Goal: Navigation & Orientation: Find specific page/section

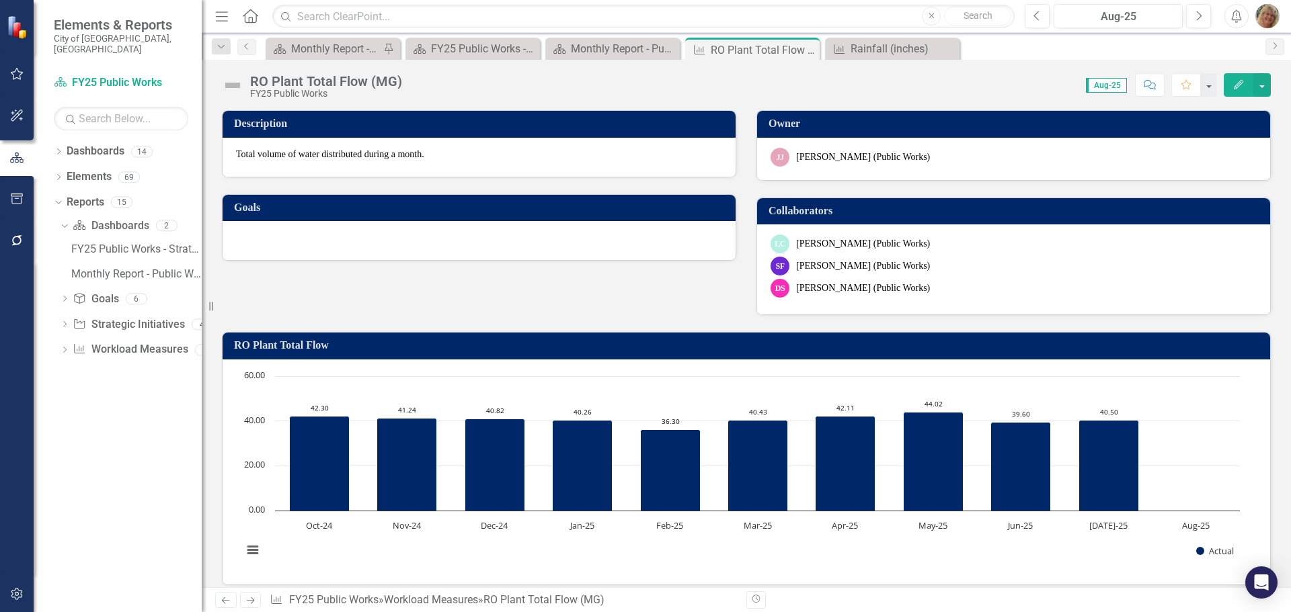
scroll to position [336, 0]
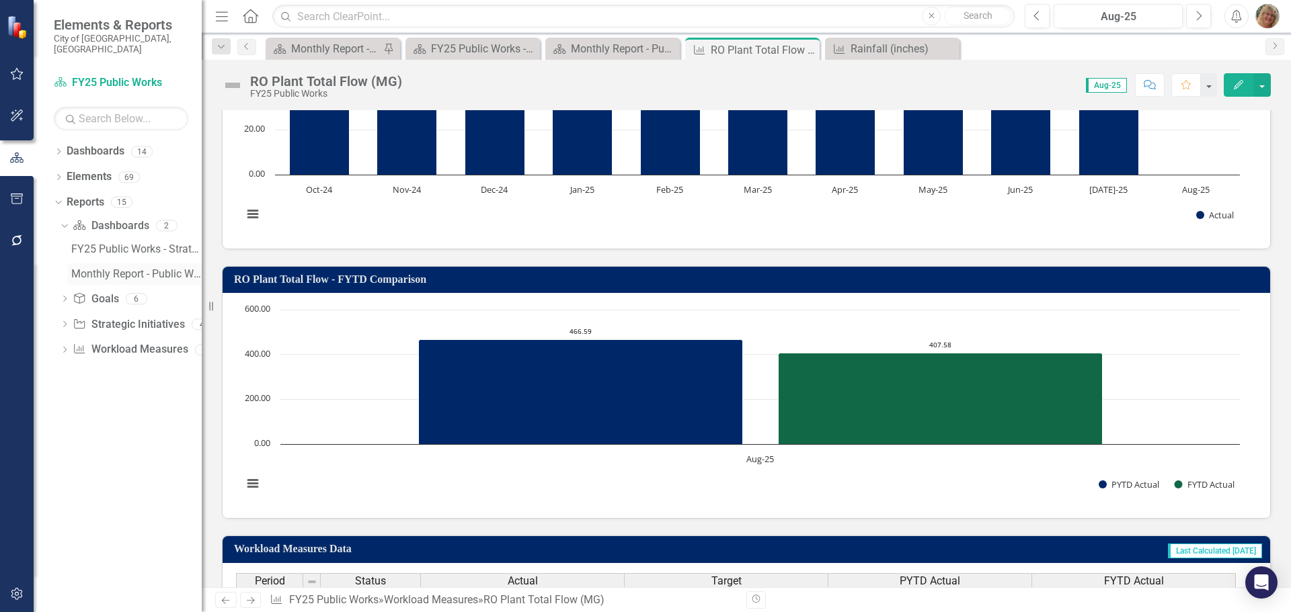
click at [122, 268] on div "Monthly Report - Public Works" at bounding box center [136, 274] width 130 height 12
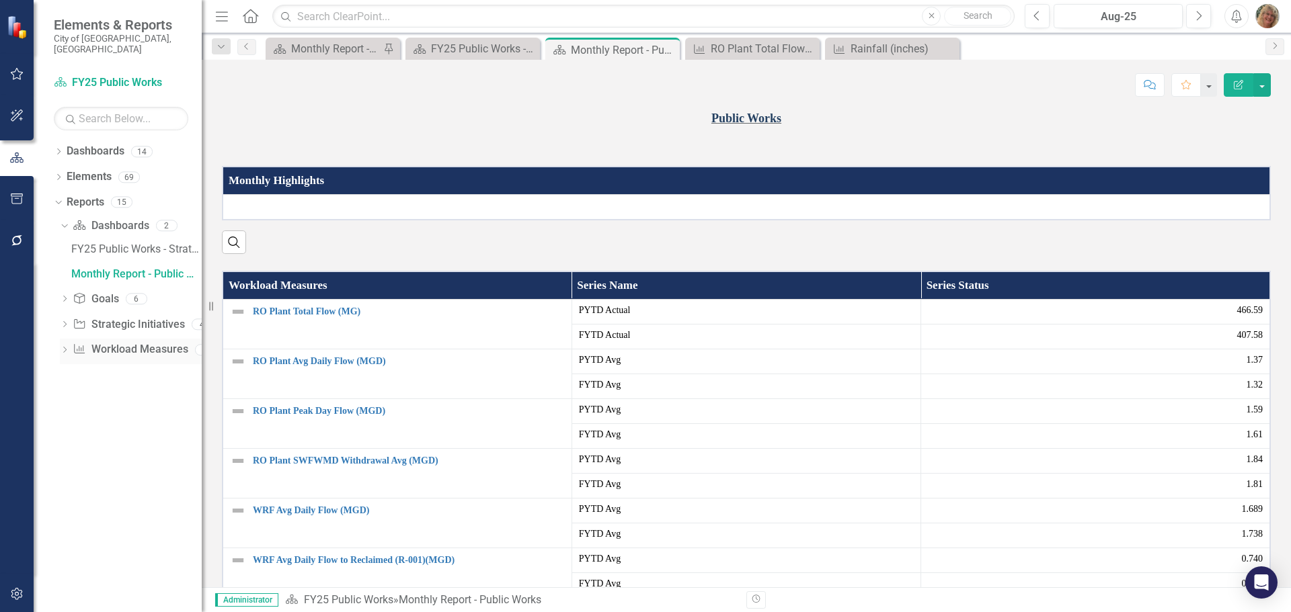
click at [153, 342] on link "Workload Measures Workload Measures" at bounding box center [130, 349] width 115 height 15
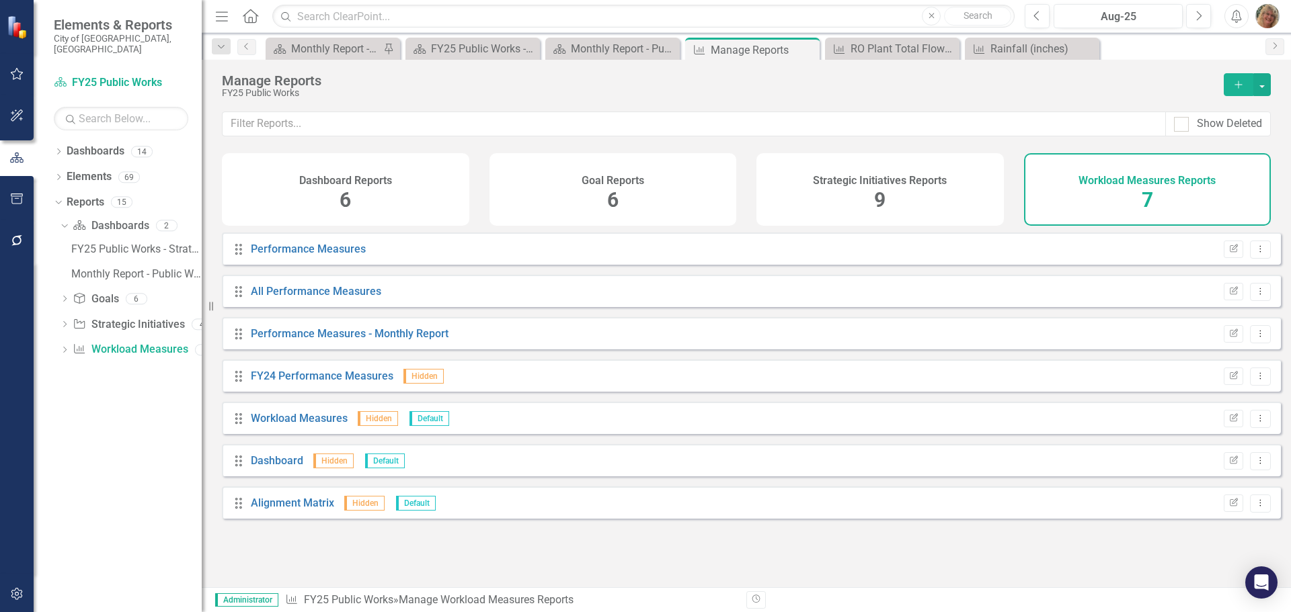
click at [299, 257] on div "Performance Measures" at bounding box center [308, 249] width 115 height 15
click at [301, 255] on link "Performance Measures" at bounding box center [308, 249] width 115 height 13
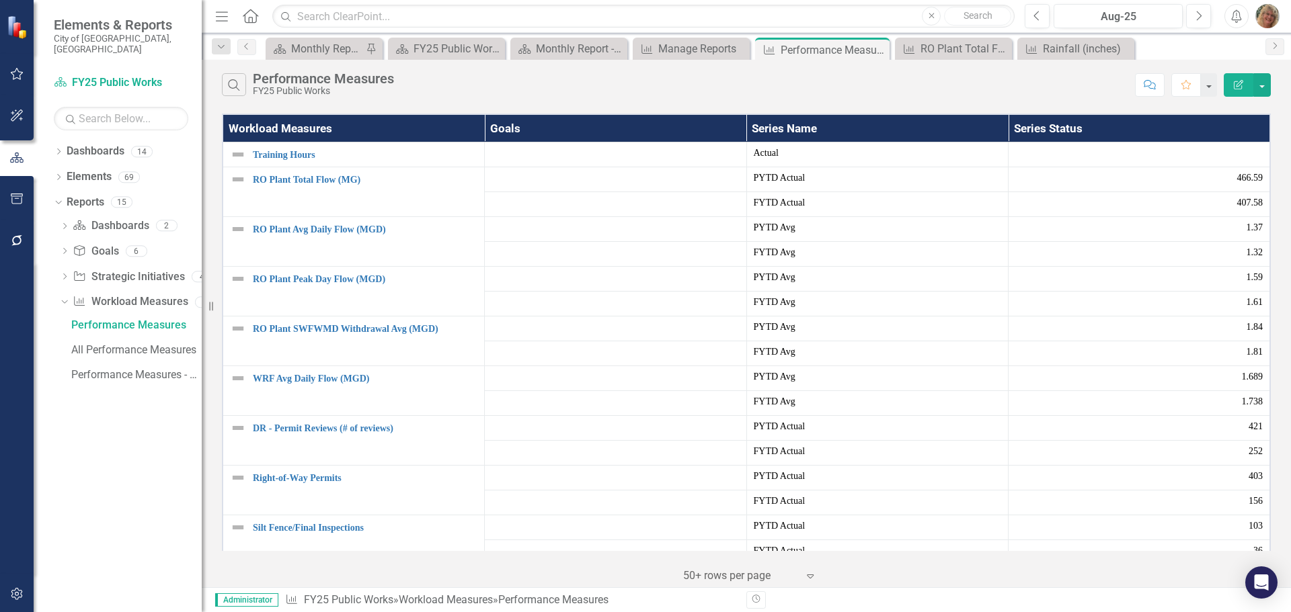
click at [715, 575] on div at bounding box center [740, 576] width 114 height 18
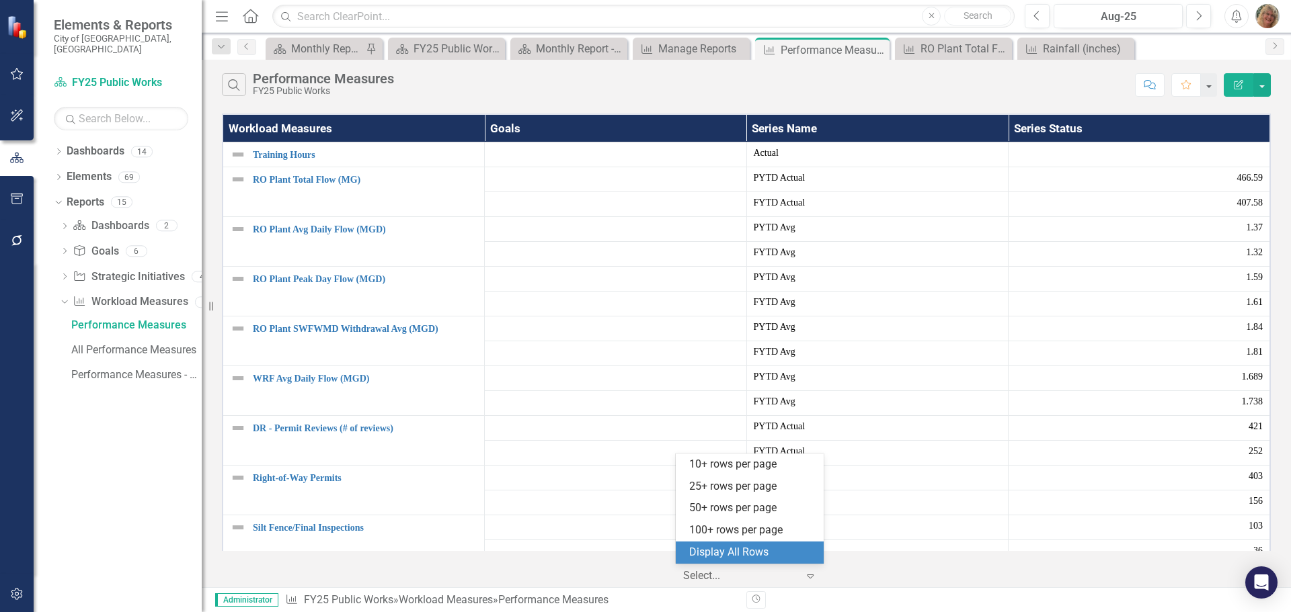
click at [705, 548] on div "Display All Rows" at bounding box center [752, 552] width 126 height 15
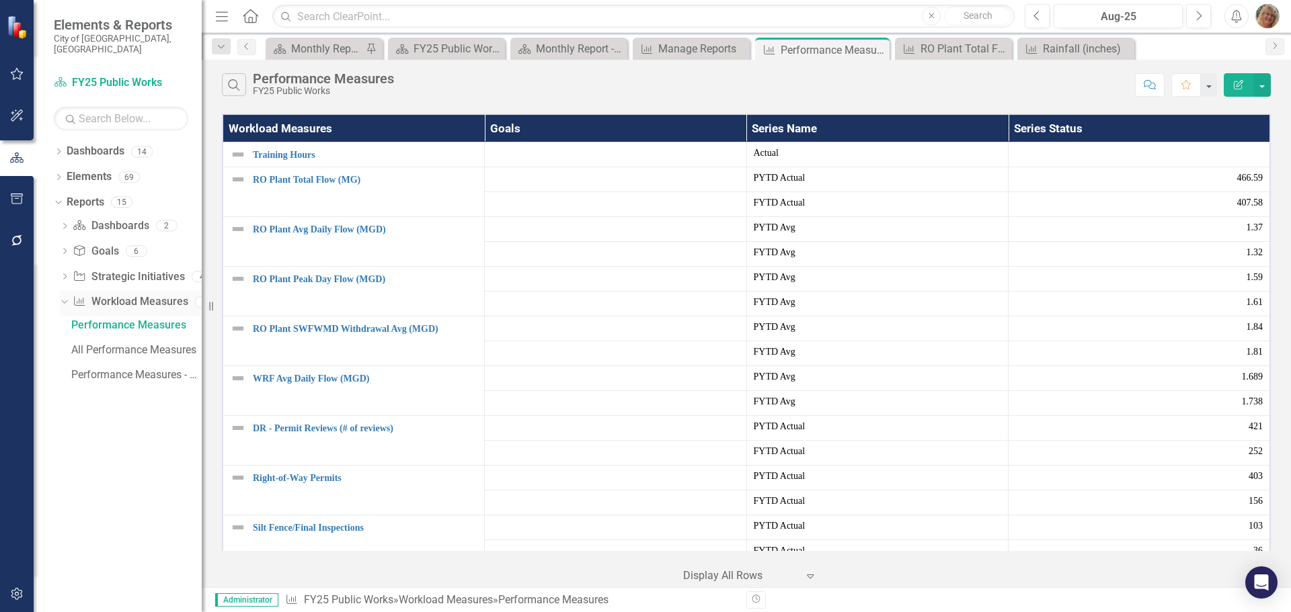
click at [111, 294] on link "Workload Measures Workload Measures" at bounding box center [130, 301] width 115 height 15
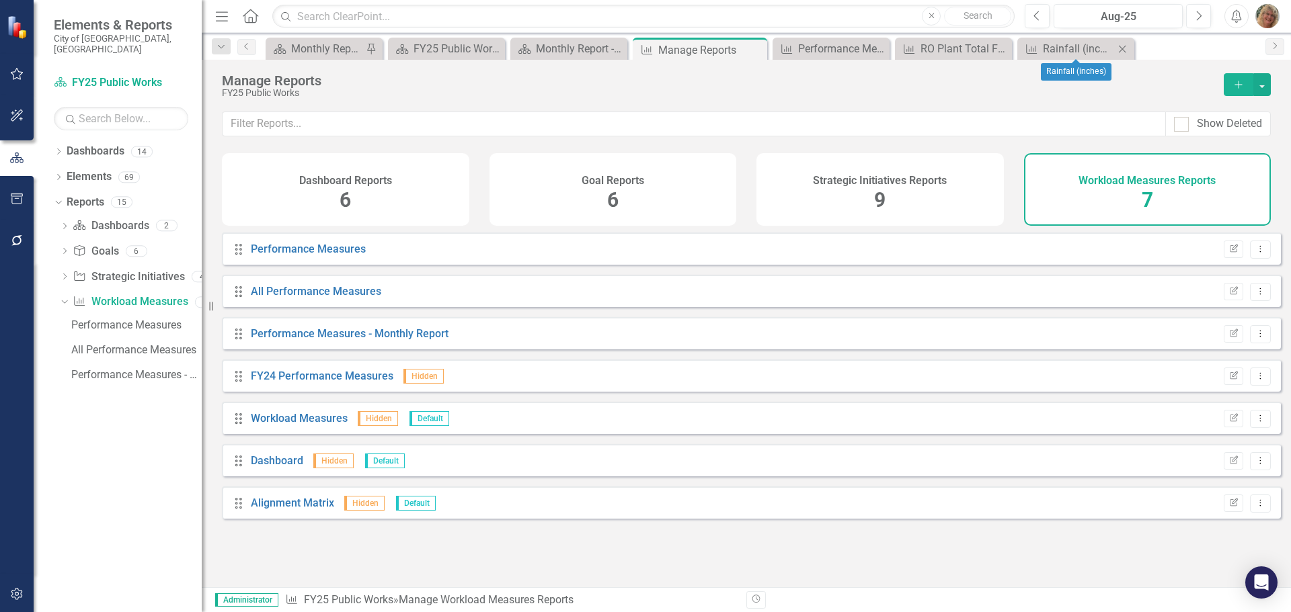
click at [1127, 48] on icon "Close" at bounding box center [1121, 49] width 13 height 11
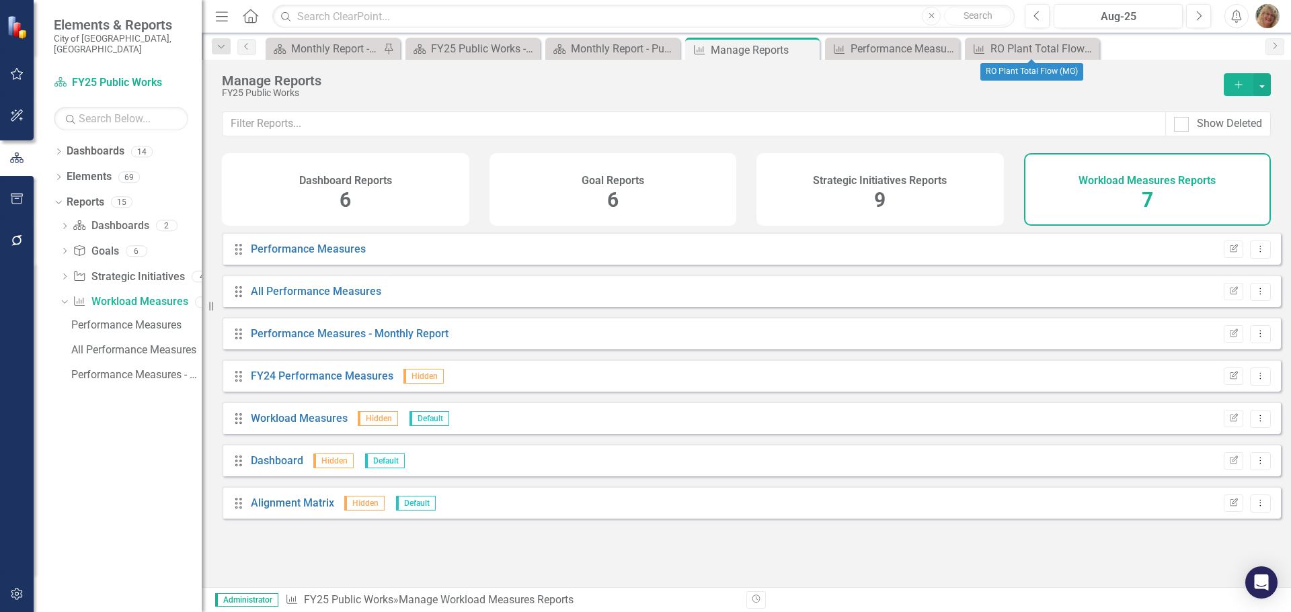
click at [0, 0] on icon "Close" at bounding box center [0, 0] width 0 height 0
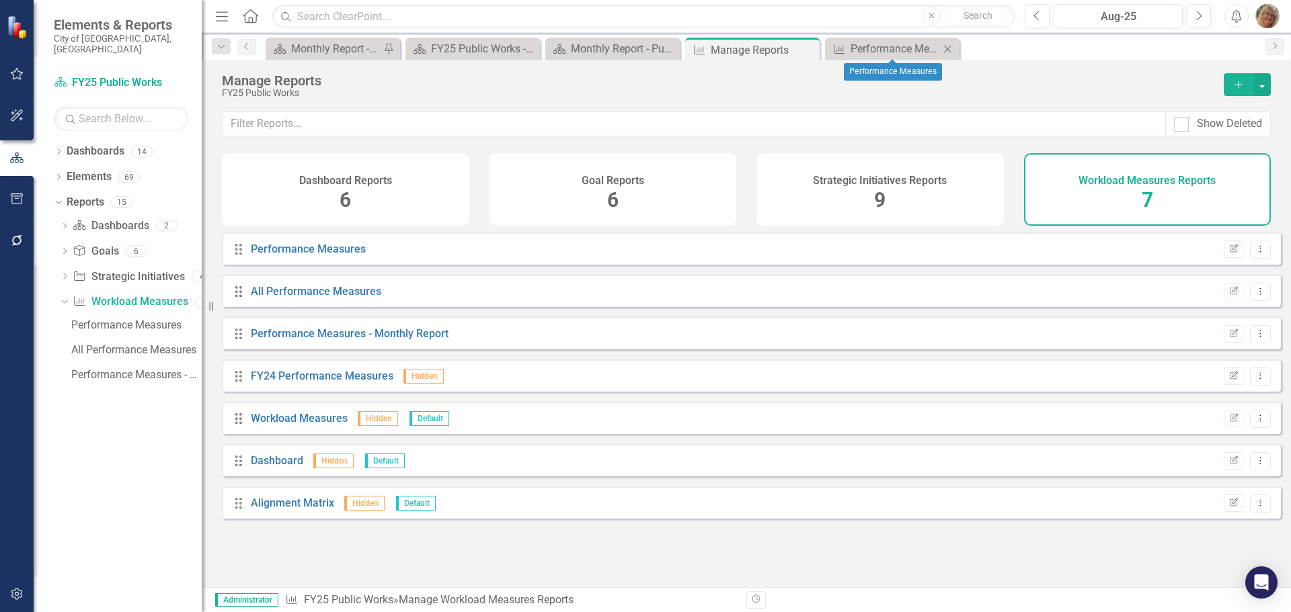
click at [949, 47] on icon at bounding box center [947, 48] width 7 height 7
click at [805, 48] on icon at bounding box center [806, 49] width 7 height 7
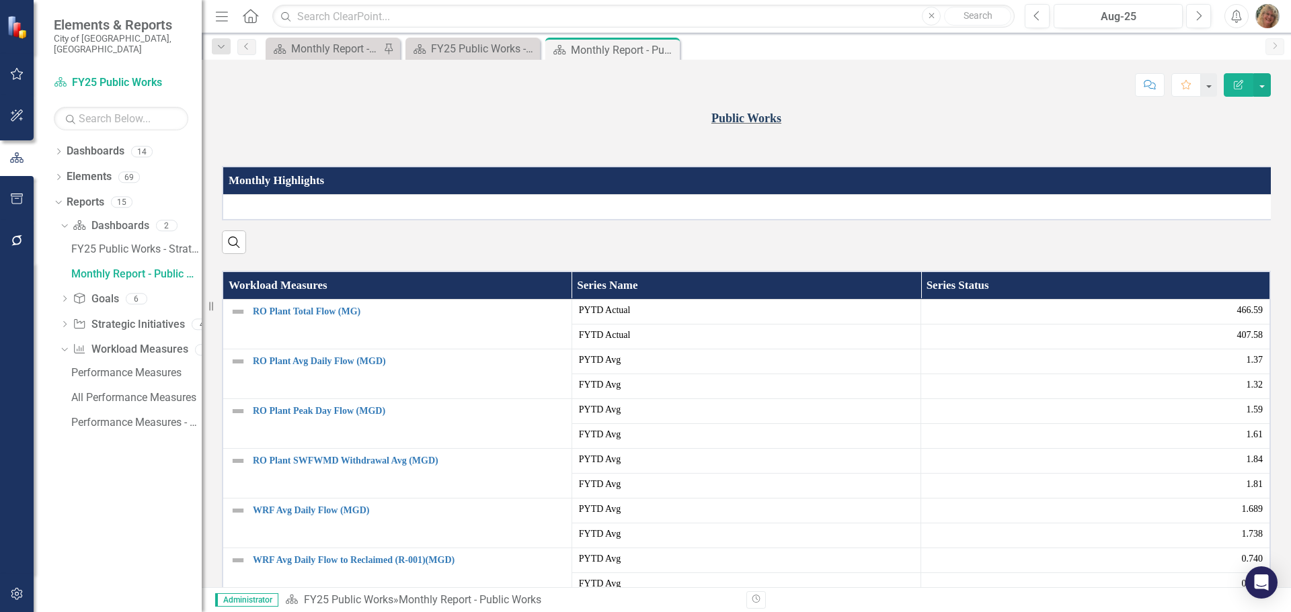
drag, startPoint x: 668, startPoint y: 48, endPoint x: 0, endPoint y: 501, distance: 807.0
click at [0, 0] on icon at bounding box center [0, 0] width 0 height 0
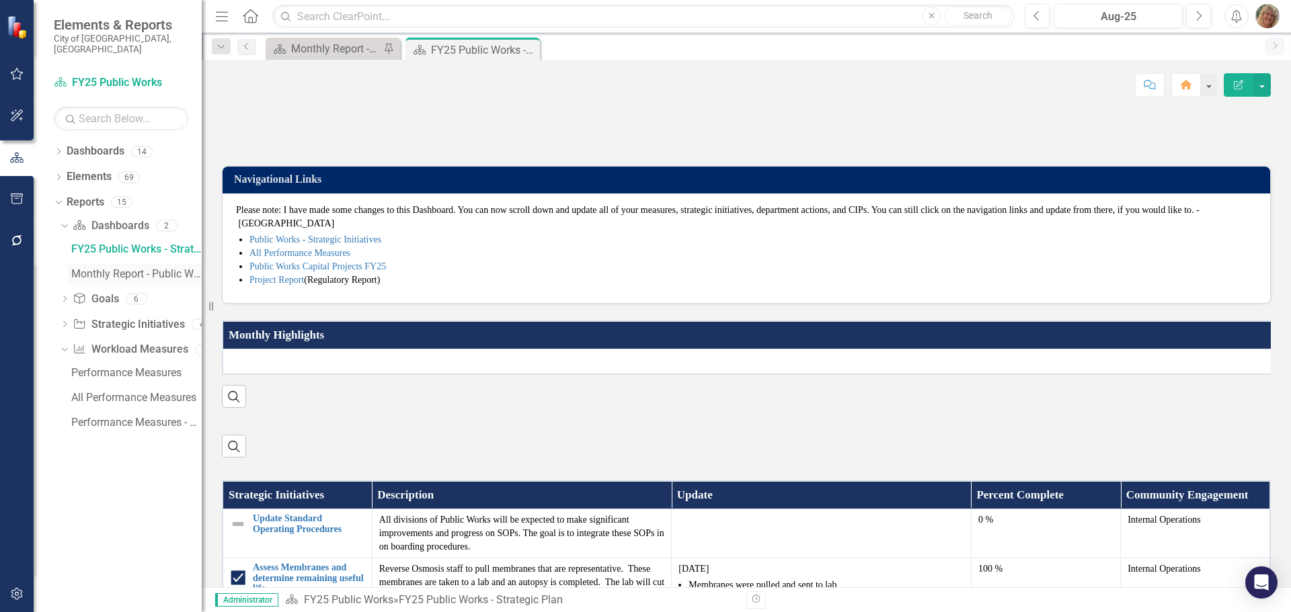
click at [117, 268] on div "Monthly Report - Public Works" at bounding box center [136, 274] width 130 height 12
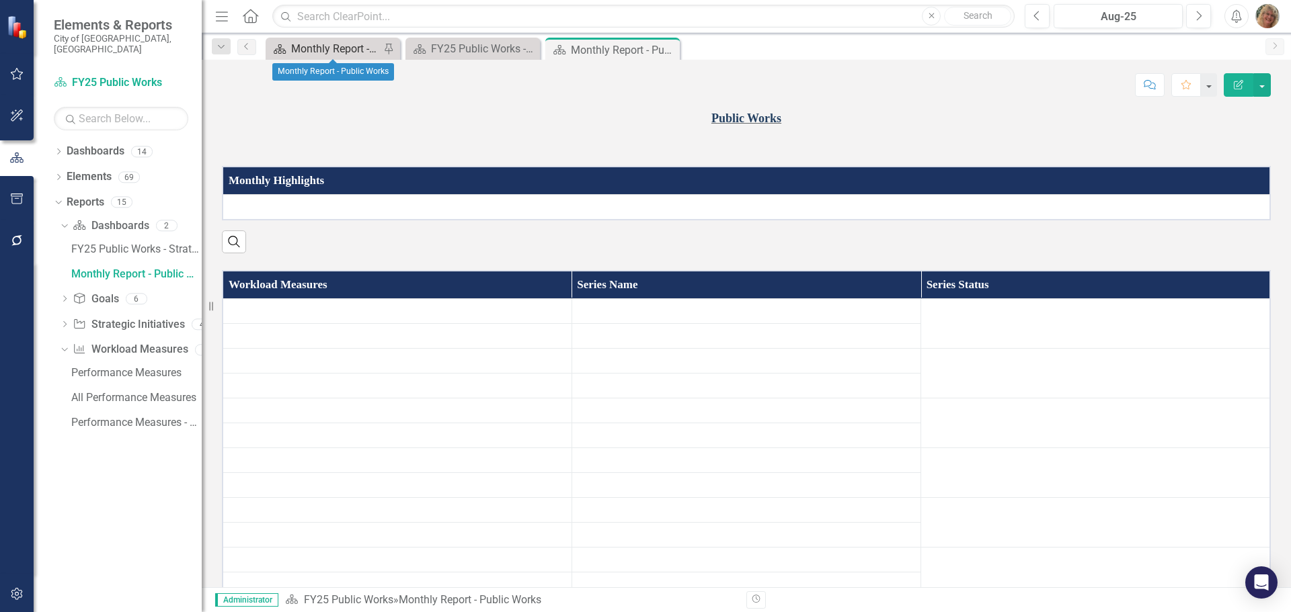
click at [319, 48] on div "Monthly Report - Public Works" at bounding box center [335, 48] width 89 height 17
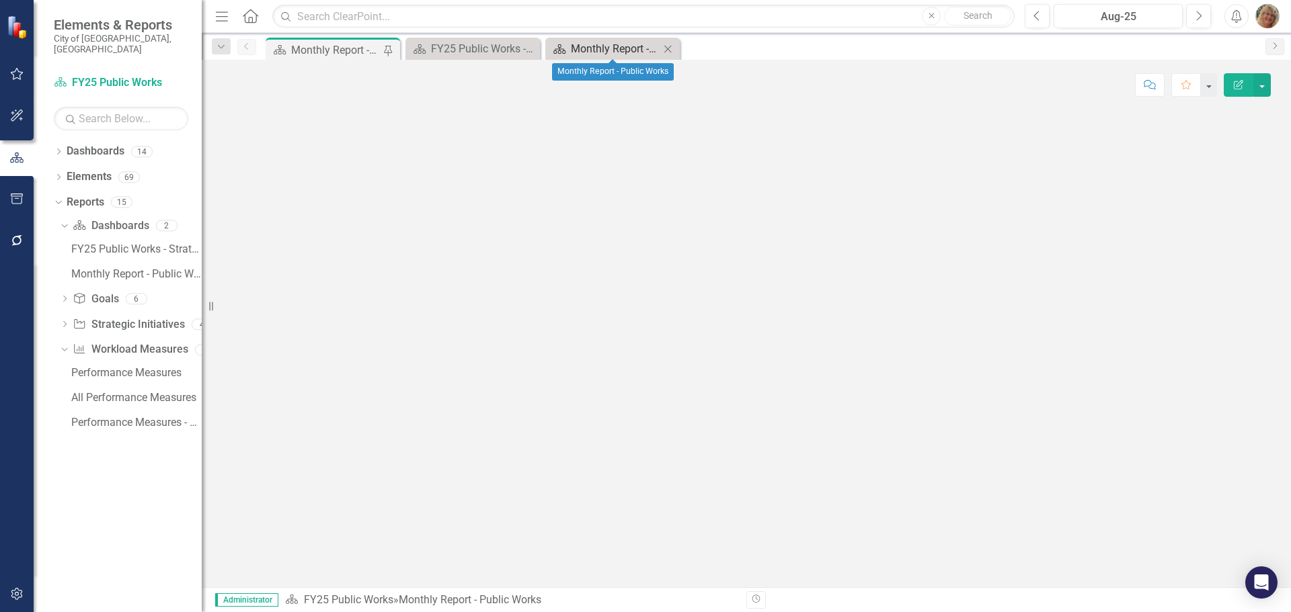
click at [600, 52] on div "Monthly Report - Public Works" at bounding box center [615, 48] width 89 height 17
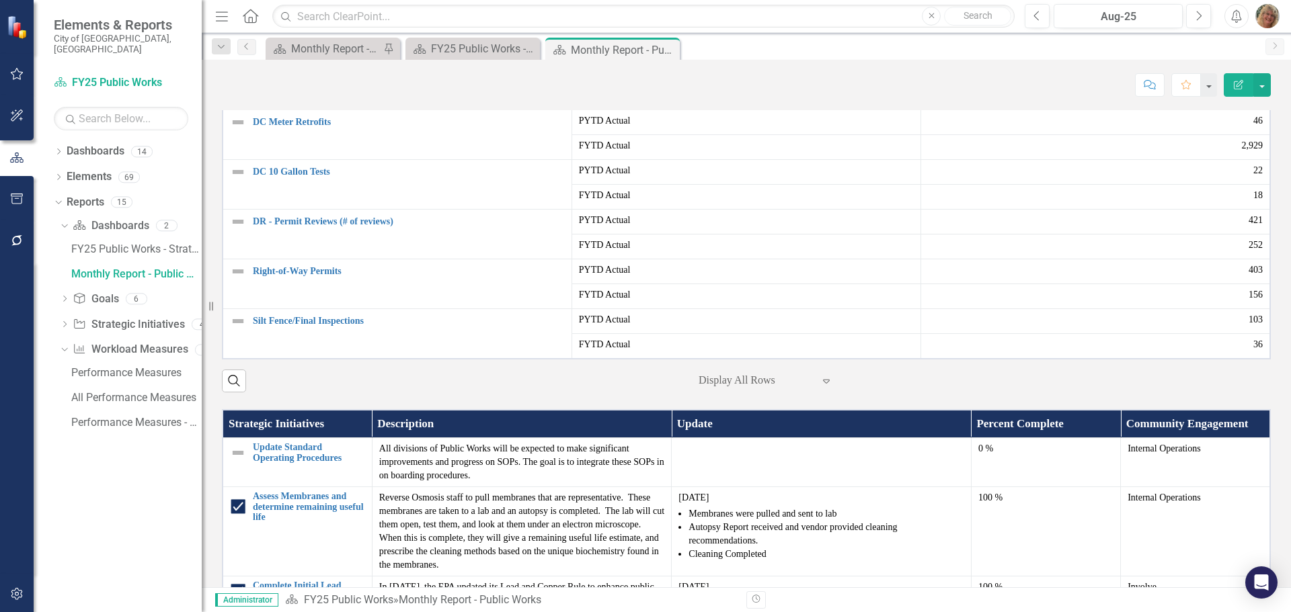
scroll to position [538, 0]
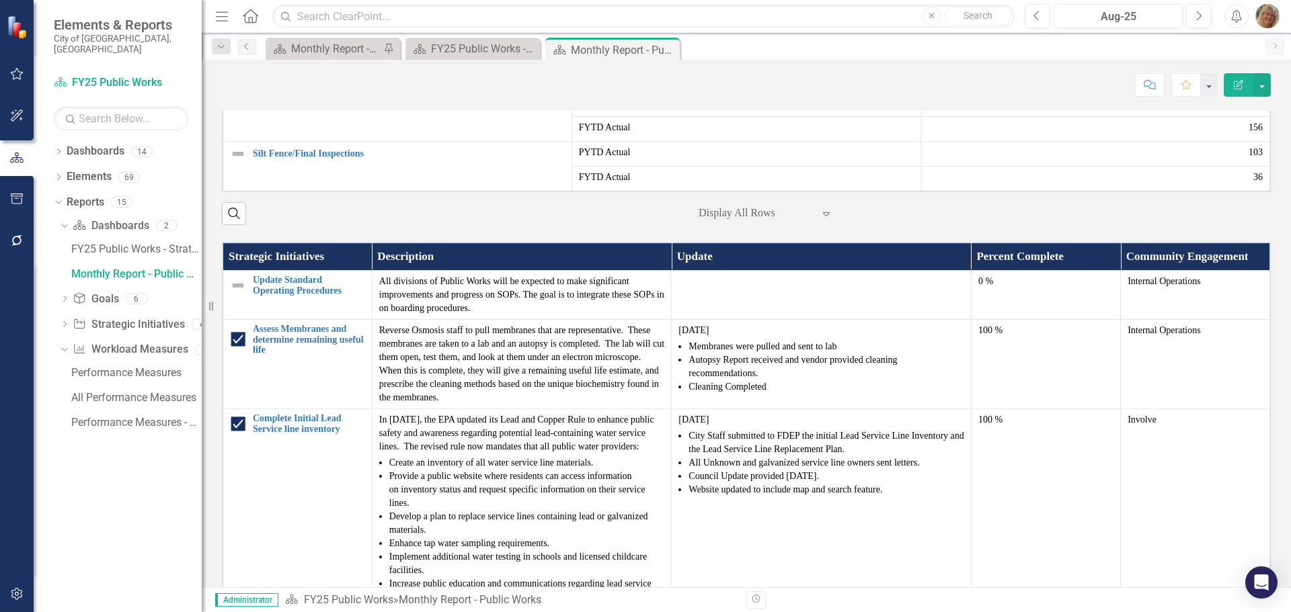
click at [733, 218] on div at bounding box center [755, 213] width 114 height 18
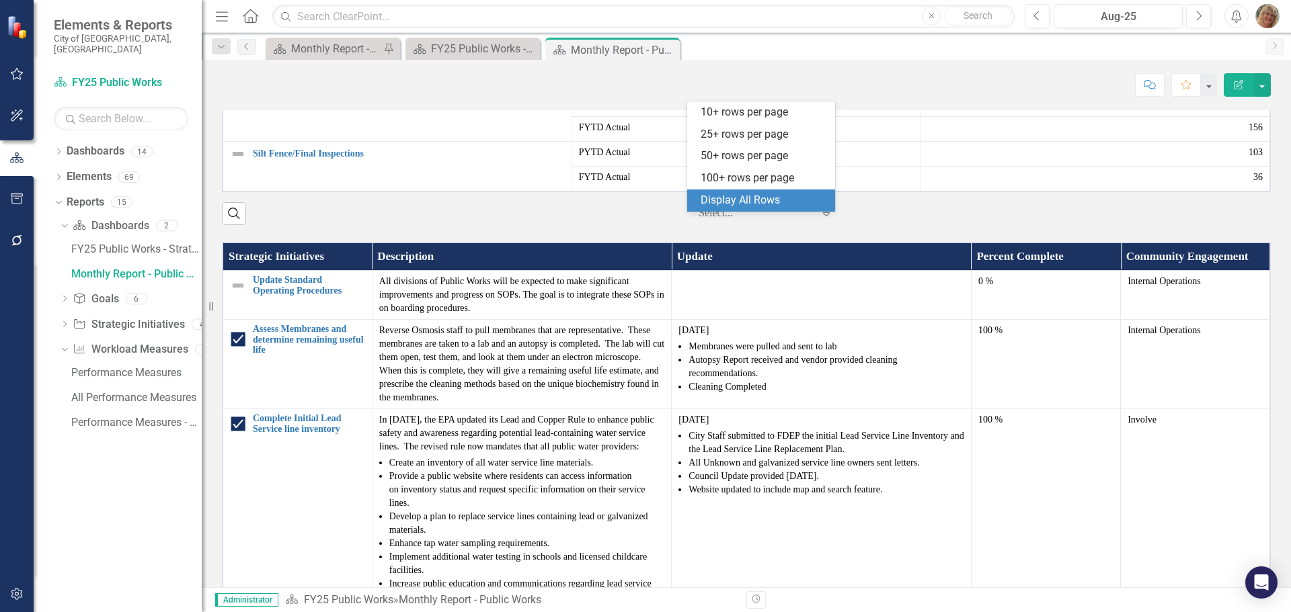
click at [721, 194] on div "Display All Rows" at bounding box center [764, 200] width 126 height 15
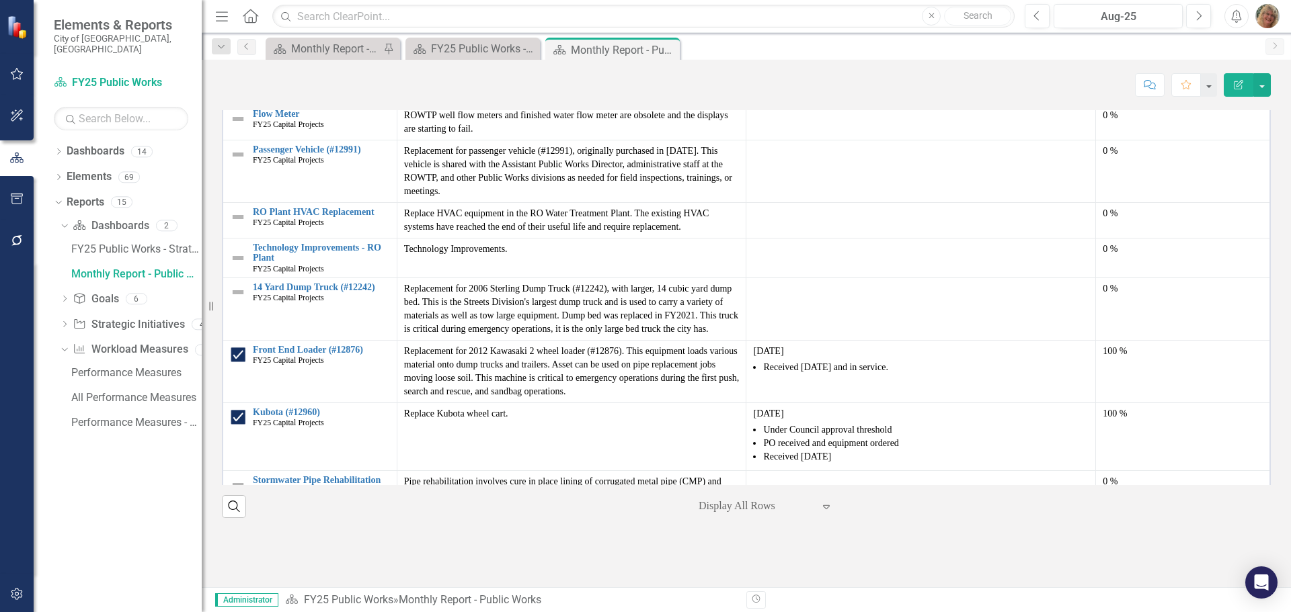
scroll to position [417, 0]
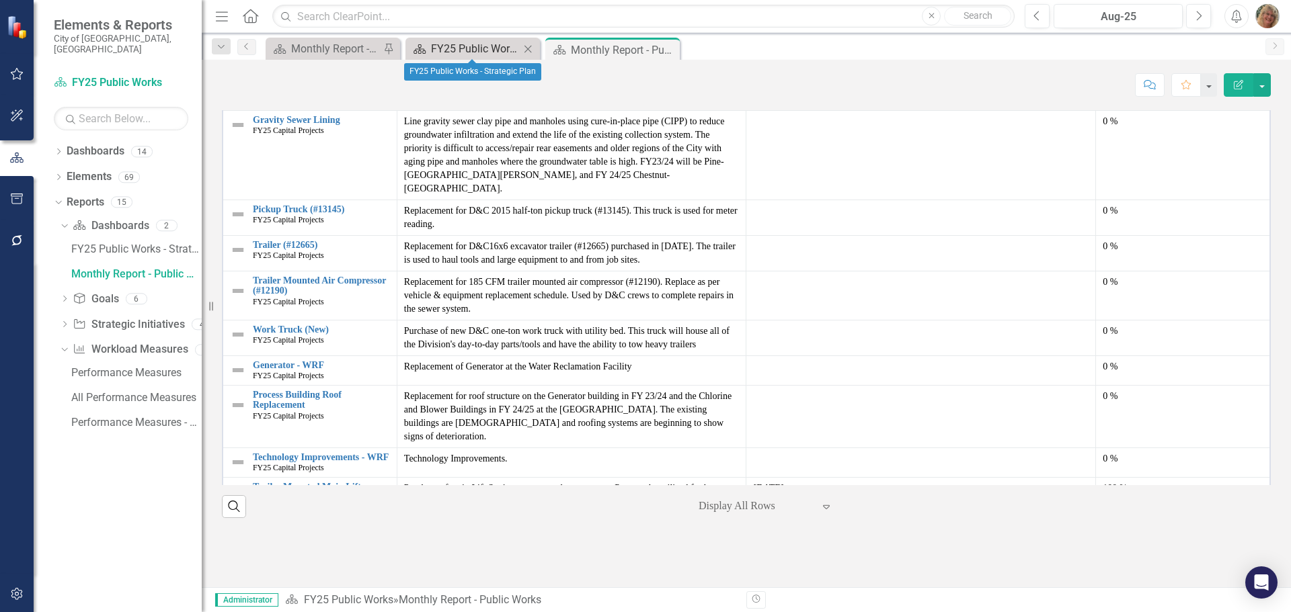
click at [499, 43] on div "FY25 Public Works - Strategic Plan" at bounding box center [475, 48] width 89 height 17
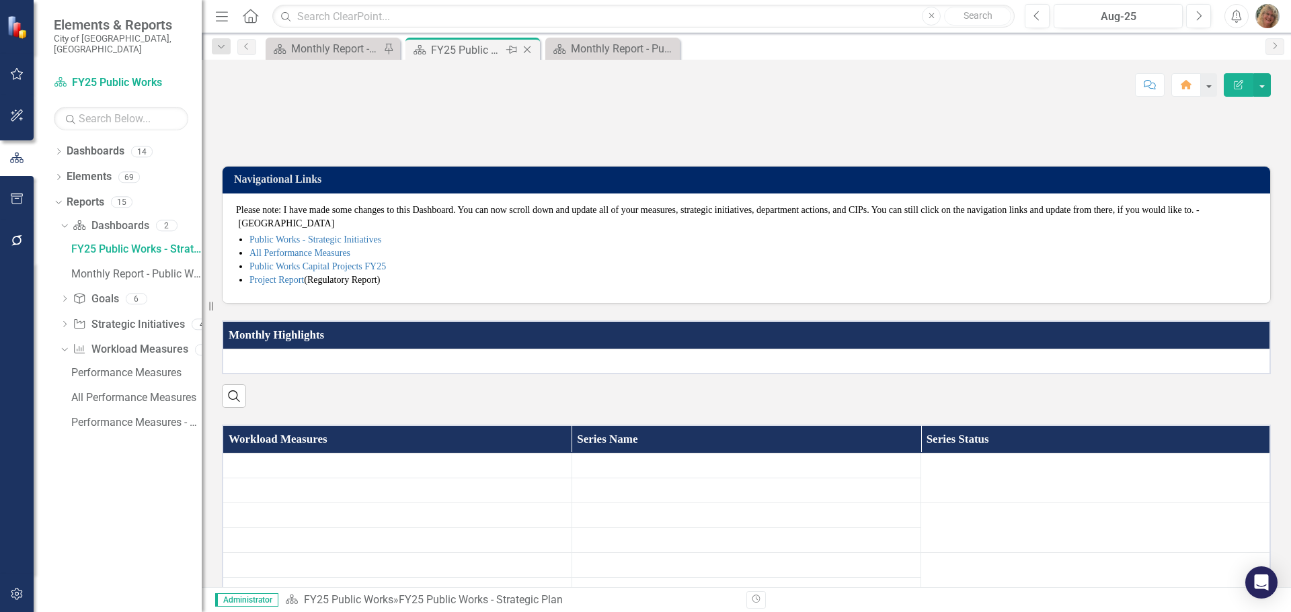
click at [528, 46] on icon "Close" at bounding box center [526, 49] width 13 height 11
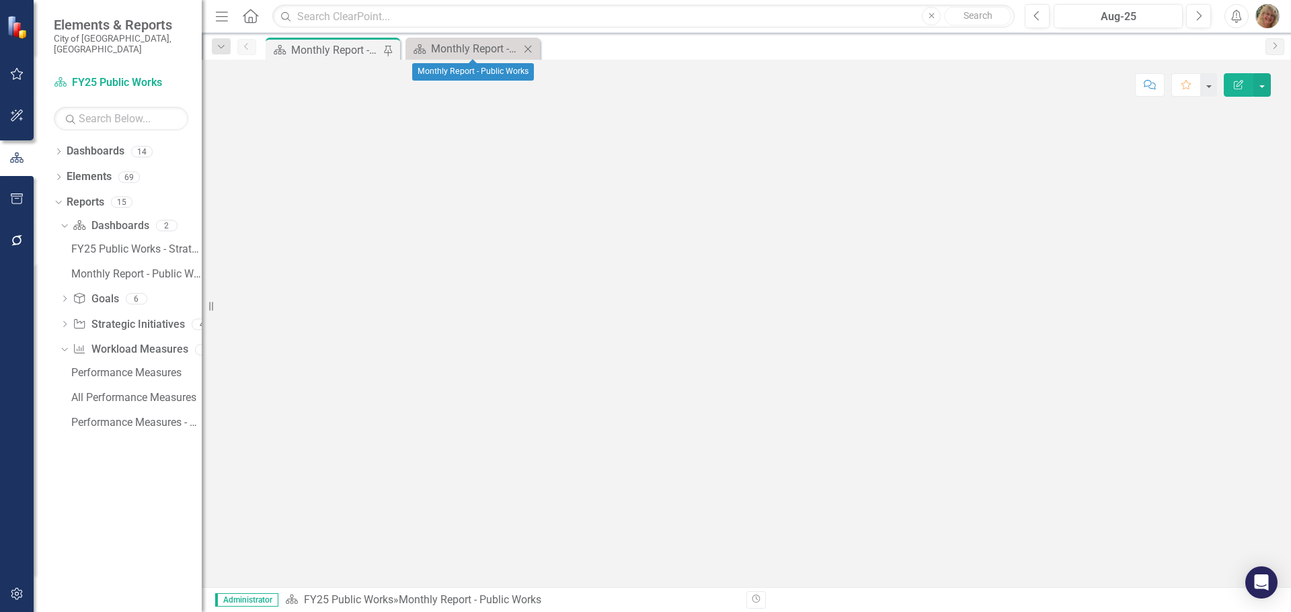
click at [530, 49] on icon "Close" at bounding box center [527, 49] width 13 height 11
click at [115, 243] on div "FY25 Public Works - Strategic Plan" at bounding box center [136, 249] width 130 height 12
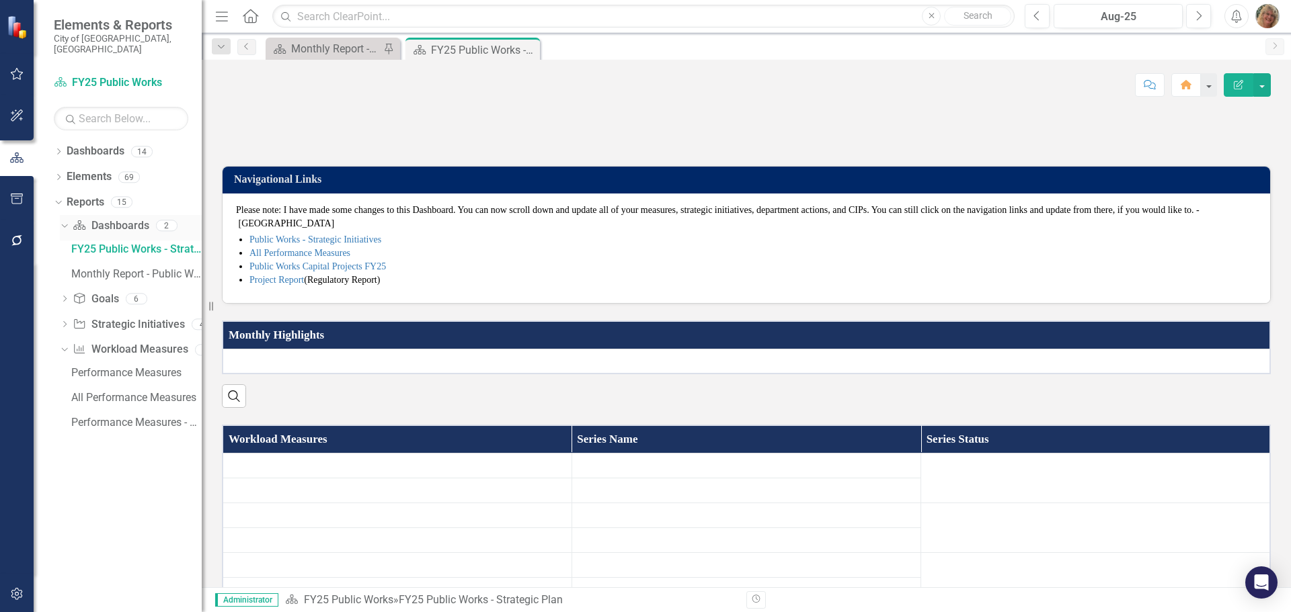
click at [111, 218] on link "Dashboard Dashboards" at bounding box center [111, 225] width 76 height 15
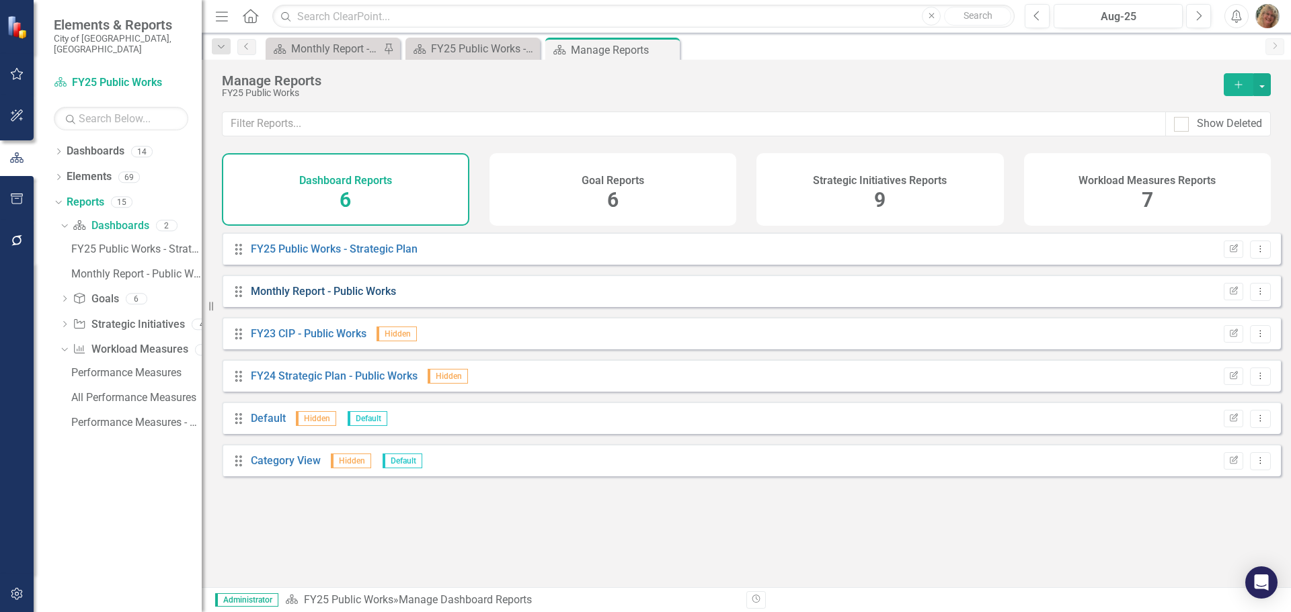
click at [305, 298] on link "Monthly Report - Public Works" at bounding box center [323, 291] width 145 height 13
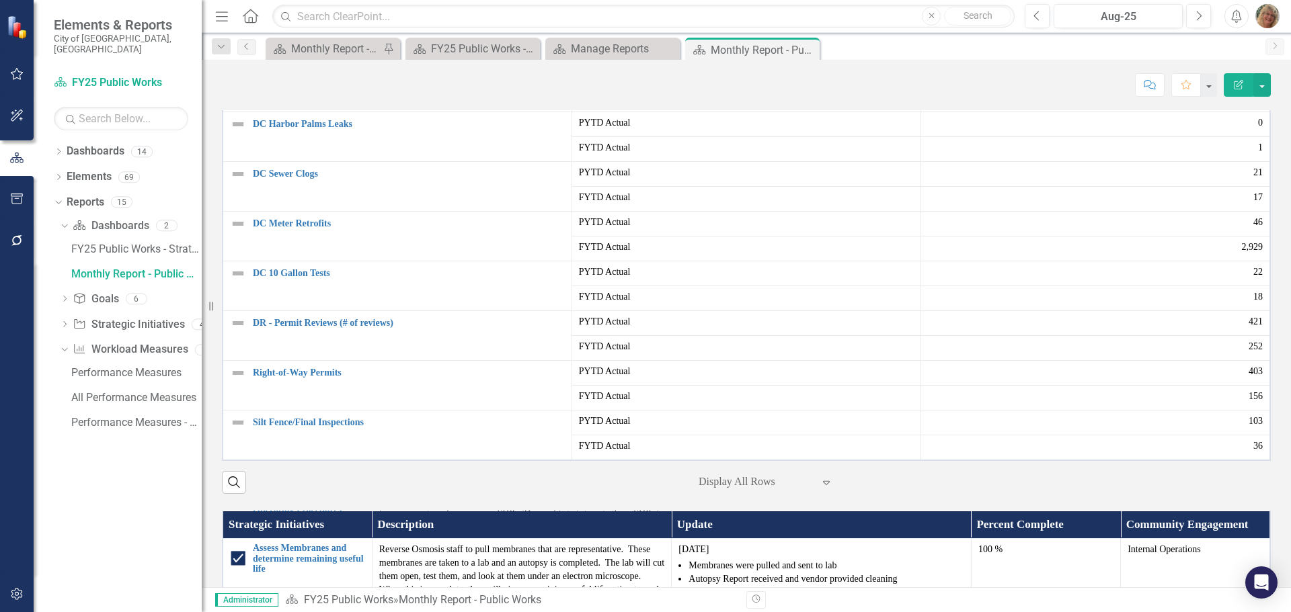
scroll to position [67, 0]
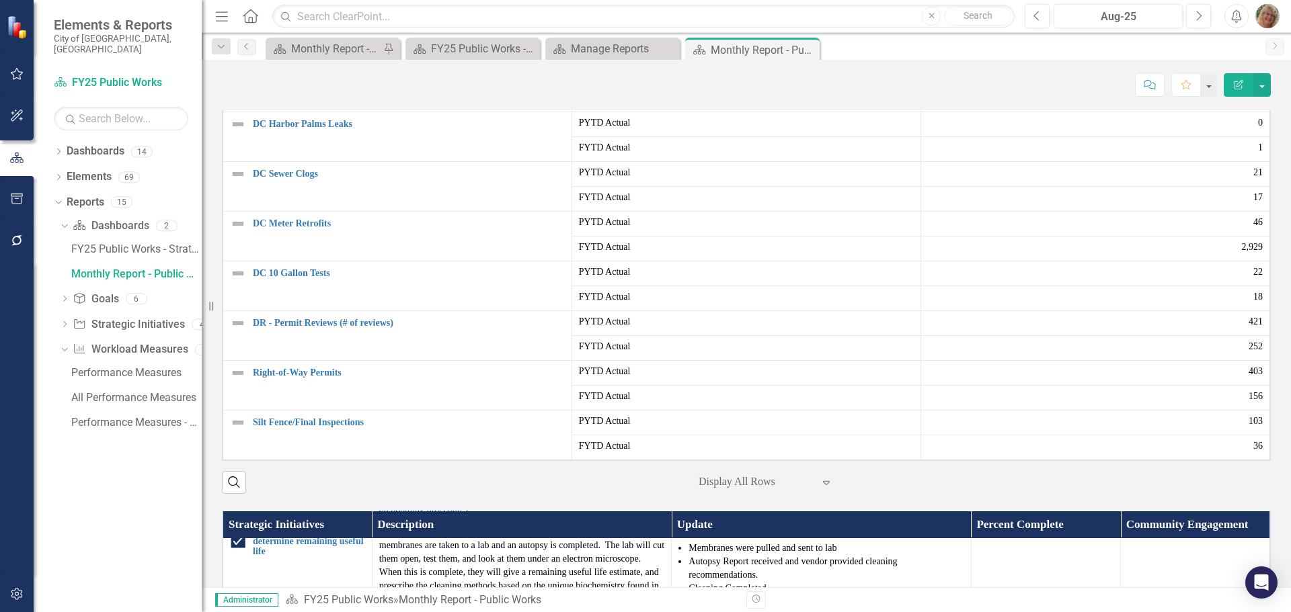
click at [755, 490] on div at bounding box center [755, 482] width 114 height 18
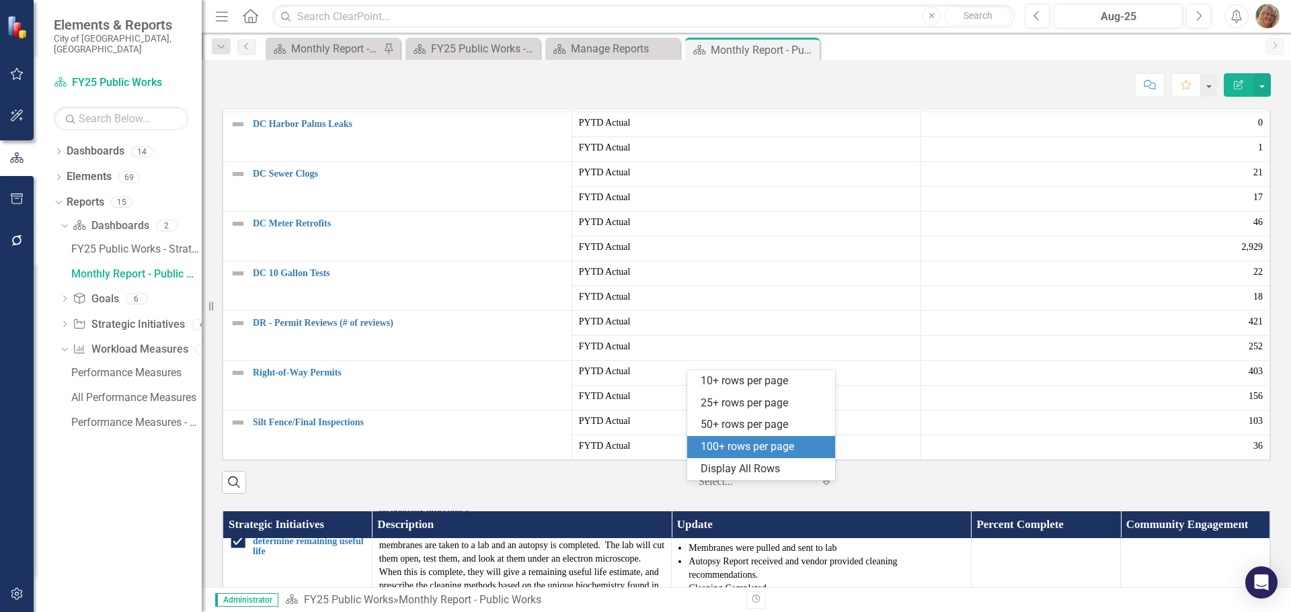
click at [739, 445] on div "100+ rows per page" at bounding box center [764, 447] width 126 height 15
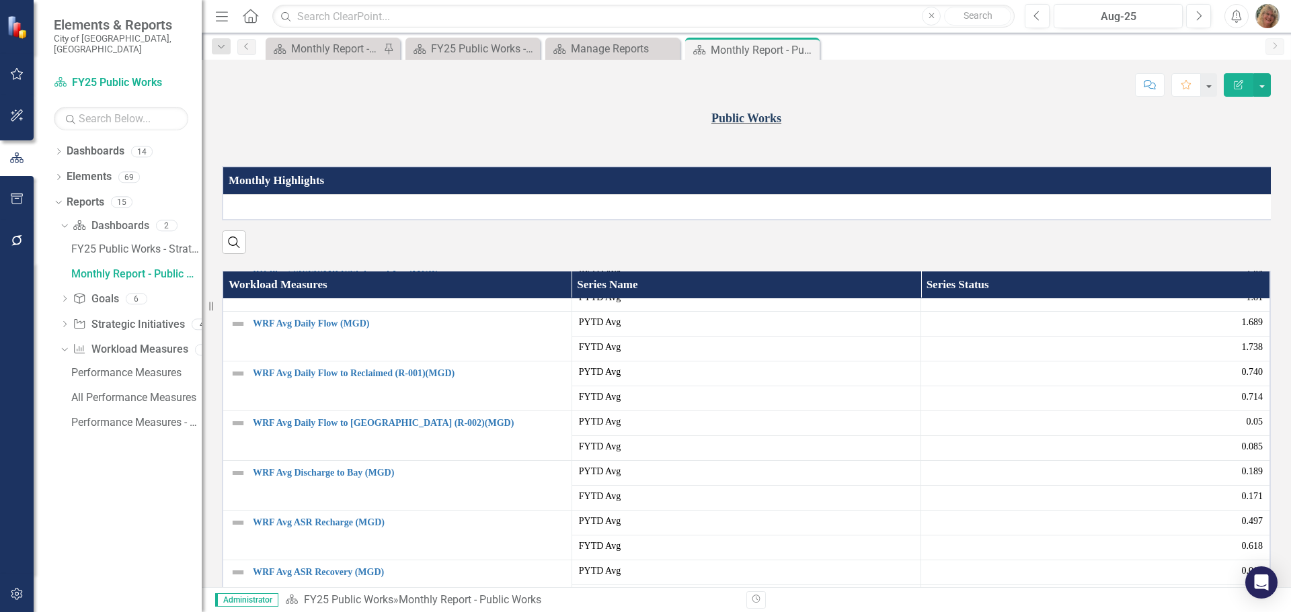
scroll to position [0, 0]
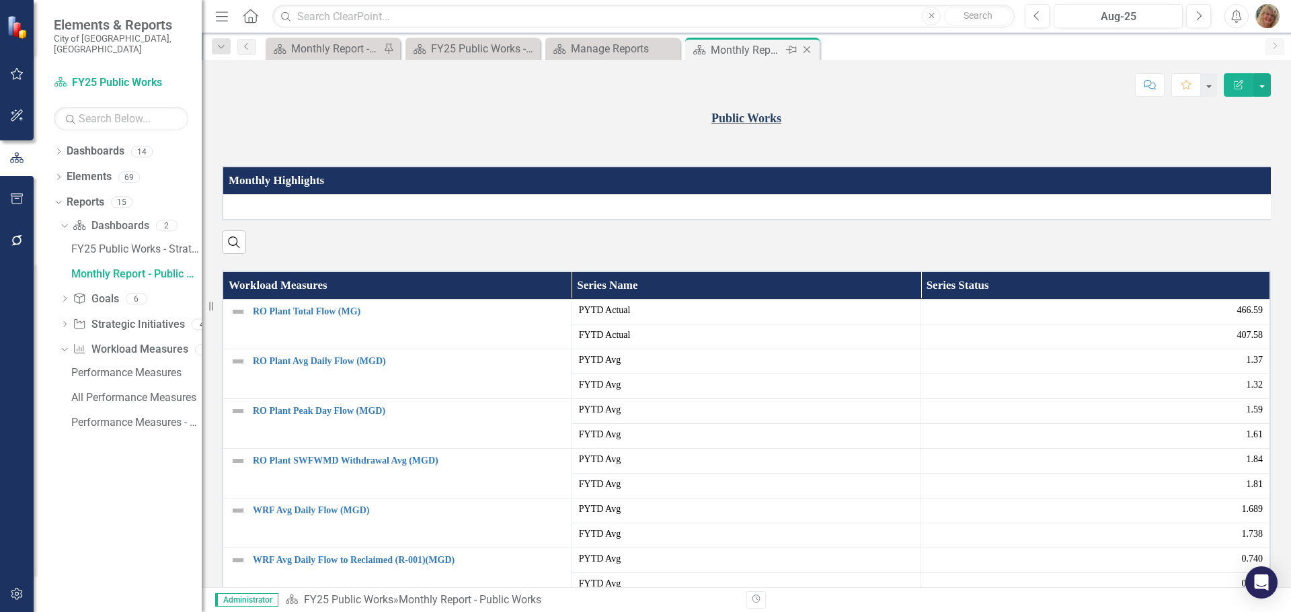
click at [808, 48] on icon at bounding box center [806, 49] width 7 height 7
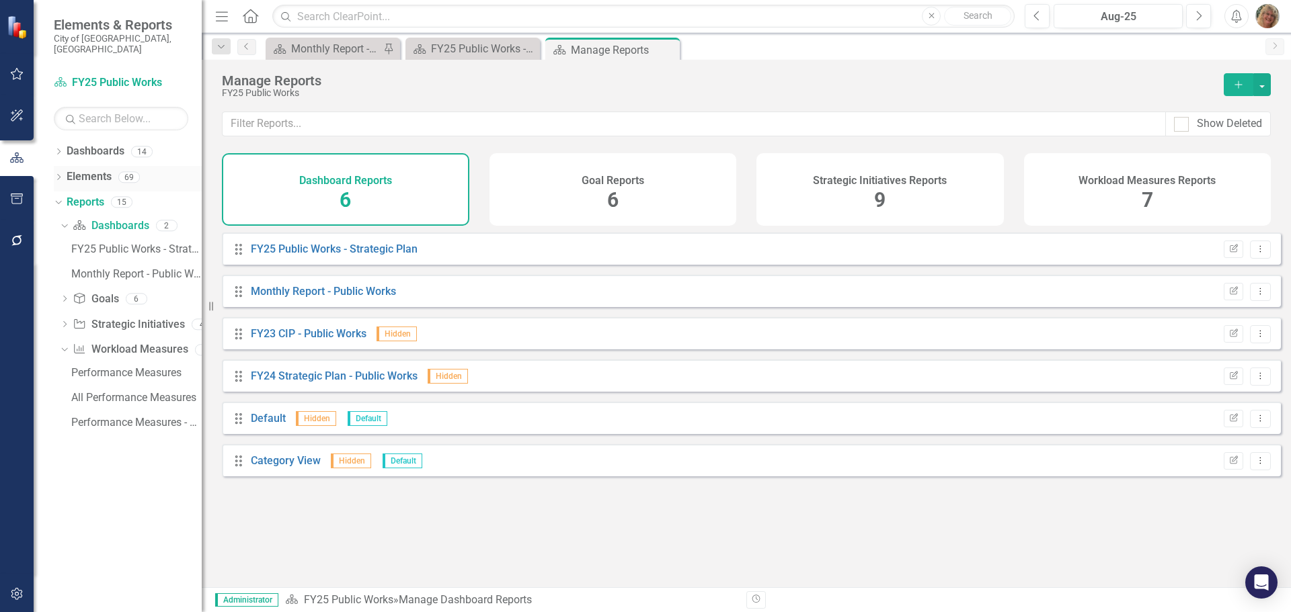
click at [55, 175] on icon "Dropdown" at bounding box center [58, 178] width 9 height 7
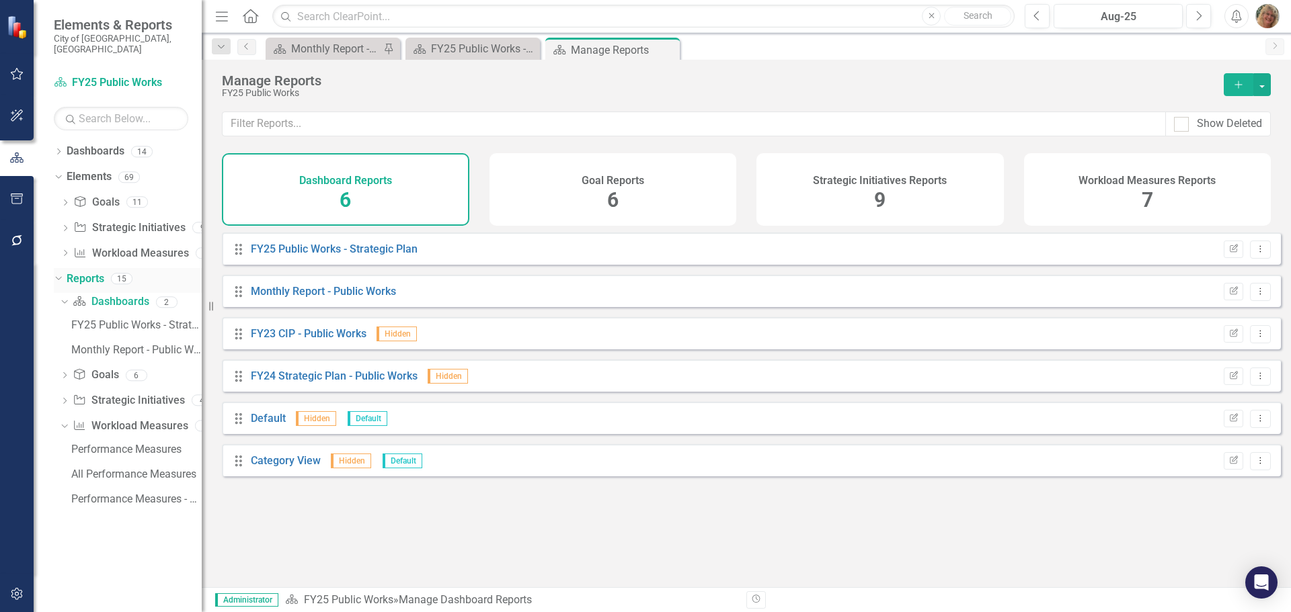
click at [63, 277] on div "Dropdown" at bounding box center [58, 280] width 9 height 7
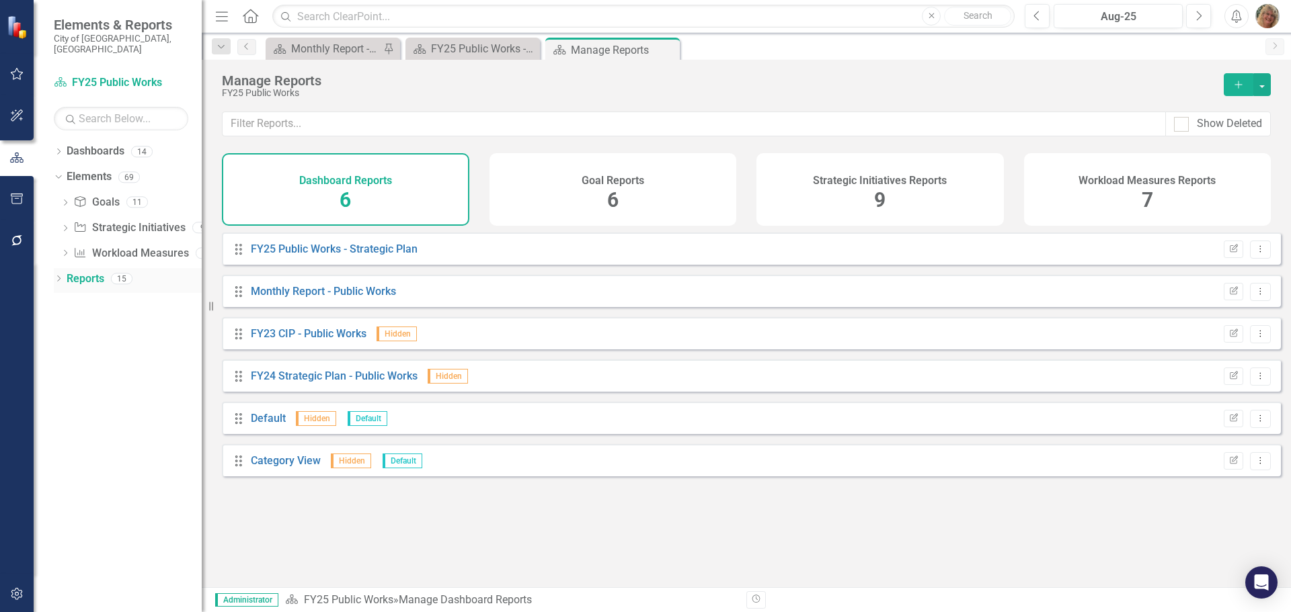
click at [95, 272] on link "Reports" at bounding box center [86, 279] width 38 height 15
click at [58, 276] on icon "Dropdown" at bounding box center [58, 279] width 9 height 7
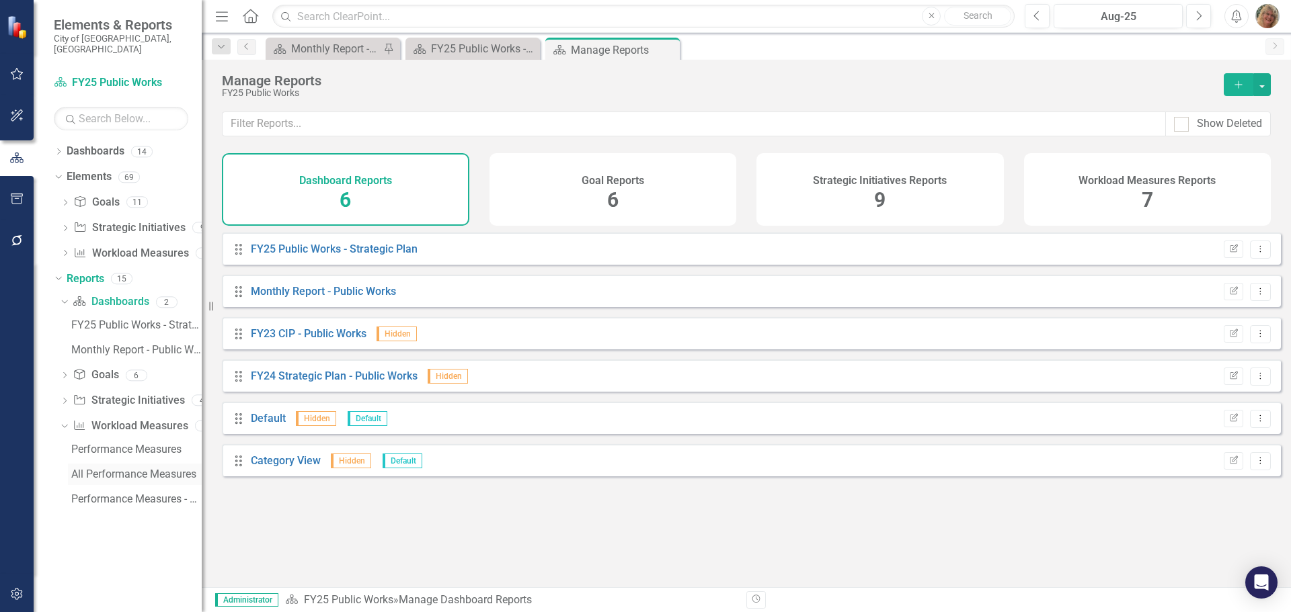
click at [101, 469] on div "All Performance Measures" at bounding box center [136, 475] width 130 height 12
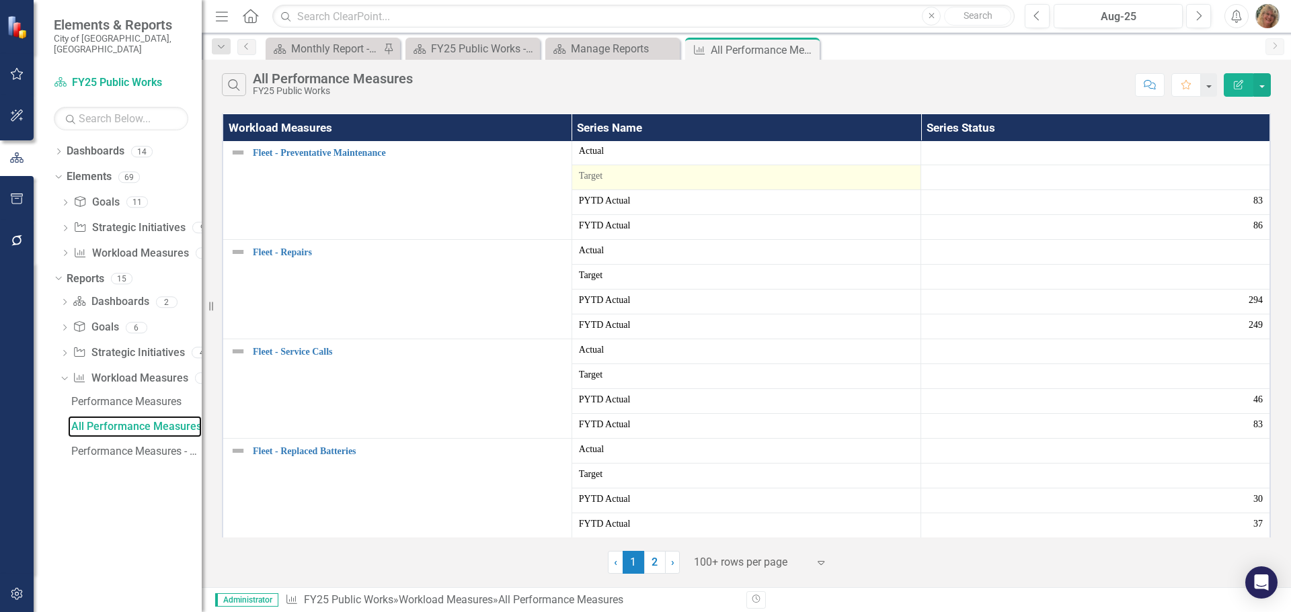
scroll to position [874, 0]
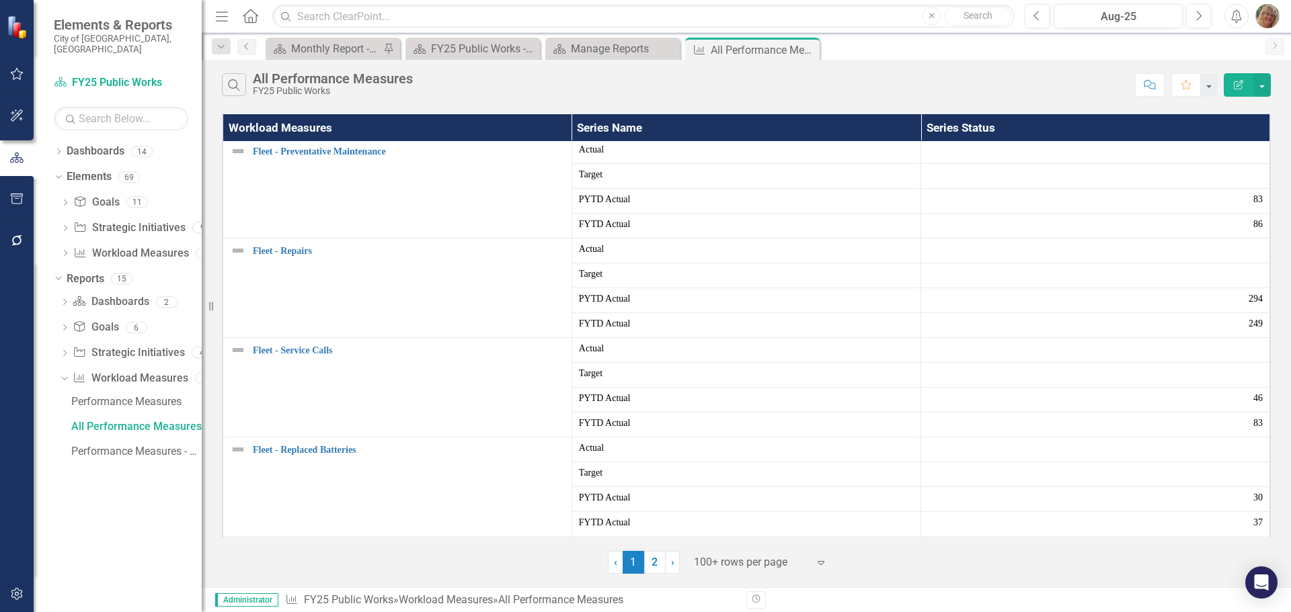
click at [754, 561] on div at bounding box center [751, 563] width 114 height 18
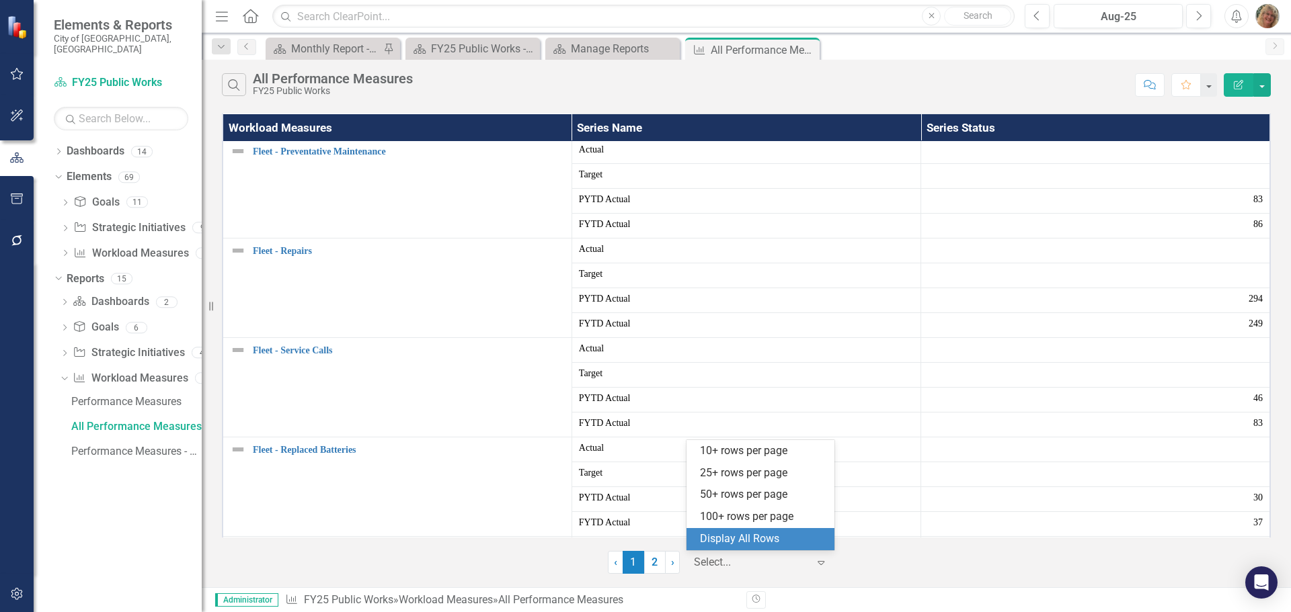
click at [746, 543] on div "Display All Rows" at bounding box center [763, 539] width 126 height 15
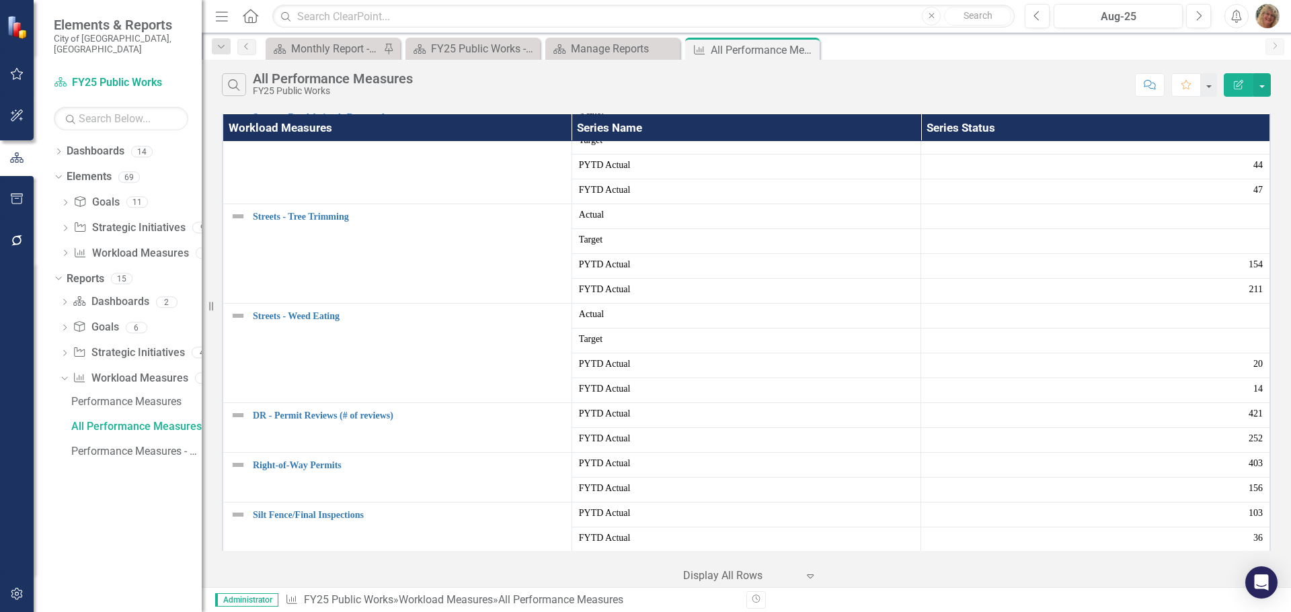
scroll to position [3398, 0]
